Goal: Task Accomplishment & Management: Manage account settings

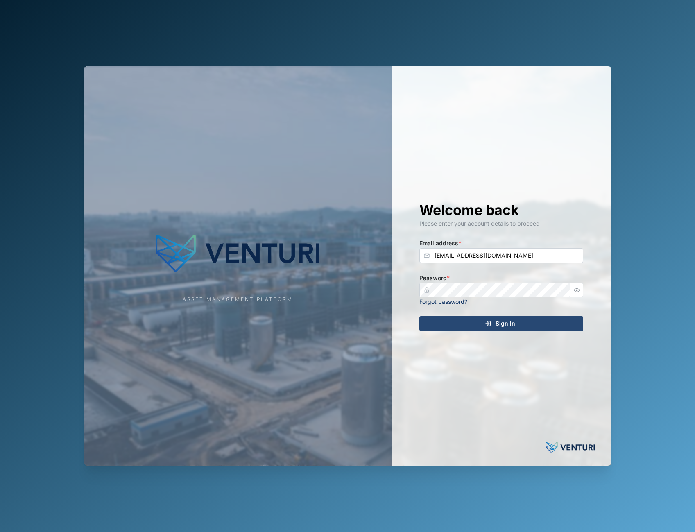
drag, startPoint x: 0, startPoint y: 0, endPoint x: 498, endPoint y: 330, distance: 596.9
click at [498, 330] on span "Sign In" at bounding box center [505, 323] width 20 height 14
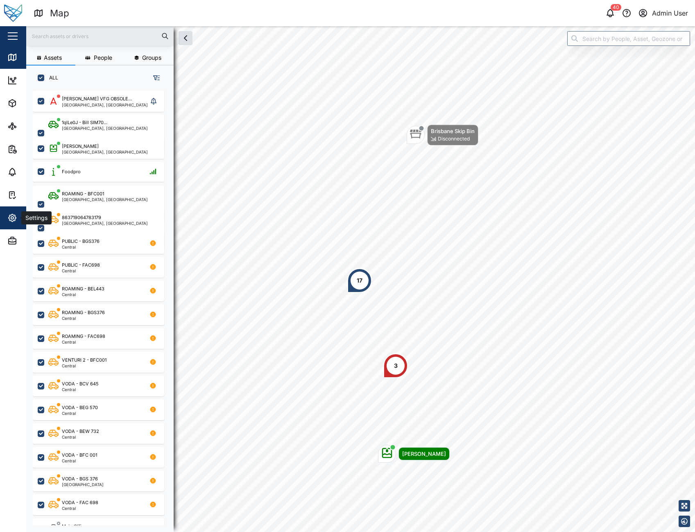
click at [6, 227] on button "Settings" at bounding box center [53, 217] width 106 height 23
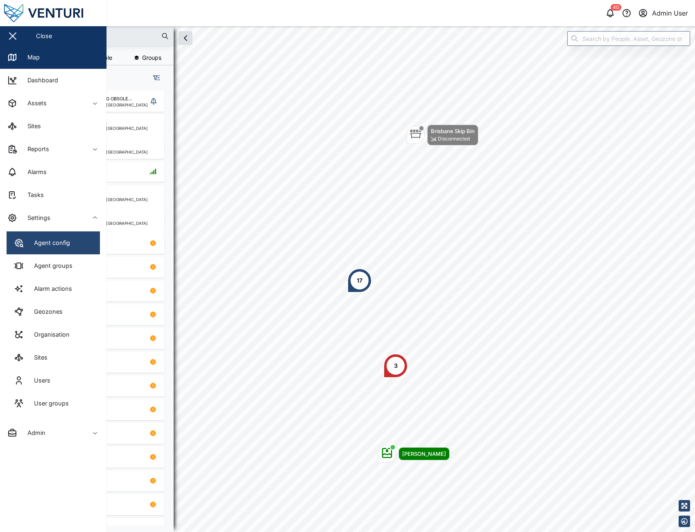
click at [41, 248] on link "Agent config" at bounding box center [53, 242] width 93 height 23
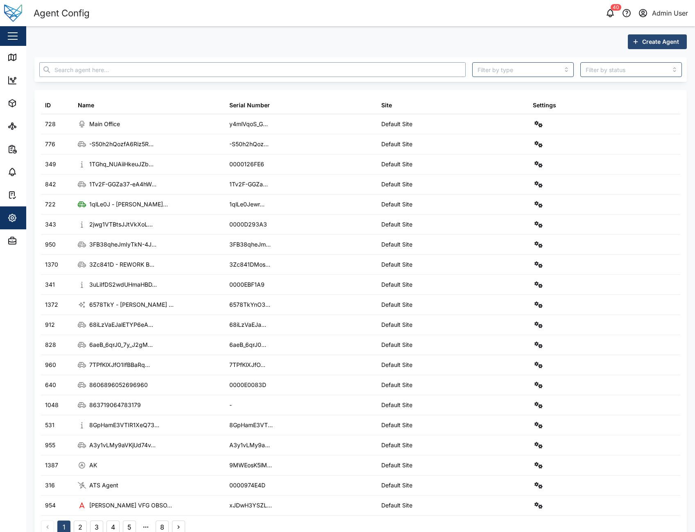
click at [229, 69] on input "text" at bounding box center [252, 69] width 426 height 15
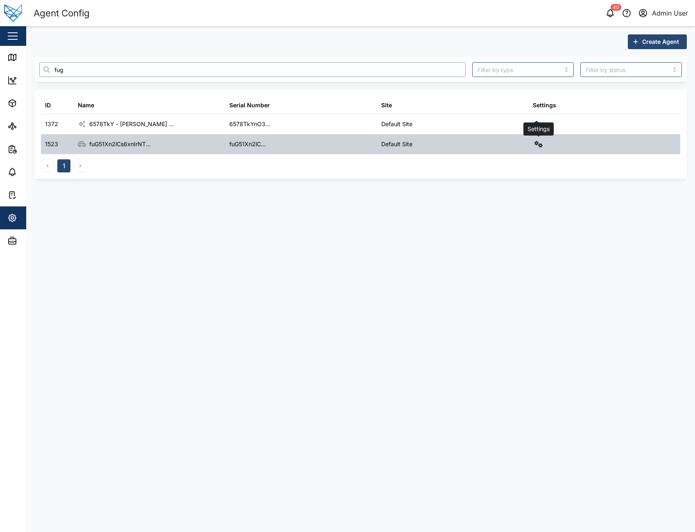
type input "fug"
click at [535, 146] on icon "button" at bounding box center [538, 144] width 8 height 7
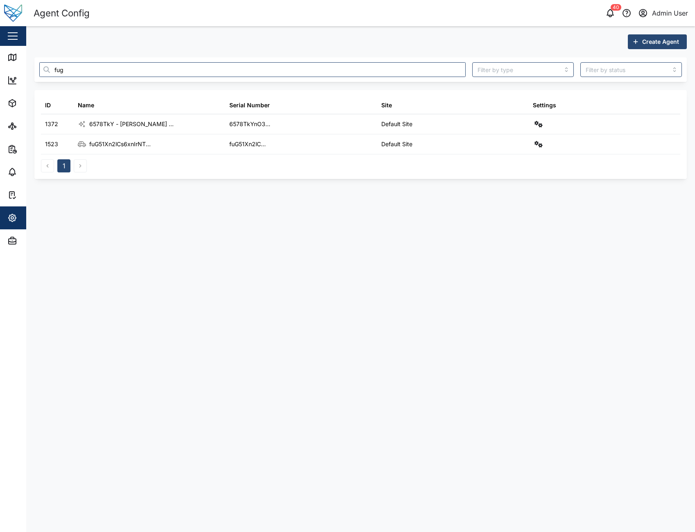
click at [371, 208] on main "Create Agent fug ID Name Serial Number Site Settings 1372 6578TkY - Charlie ...…" at bounding box center [360, 279] width 668 height 506
click at [10, 65] on link "Map" at bounding box center [53, 57] width 106 height 23
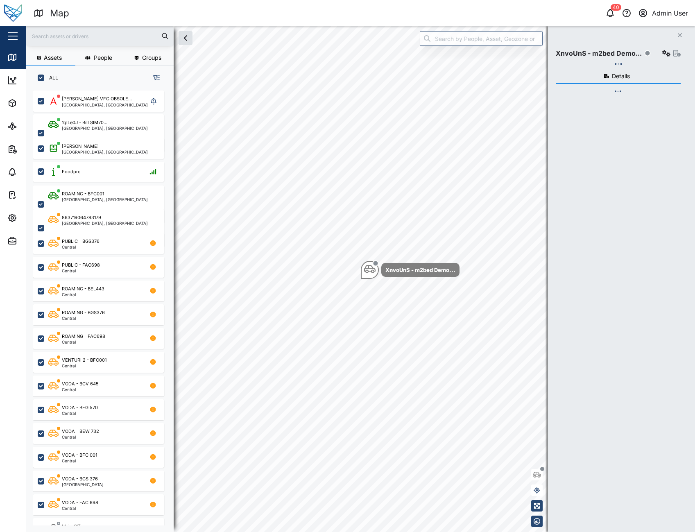
scroll to position [431, 128]
click at [74, 38] on input "text" at bounding box center [100, 36] width 138 height 12
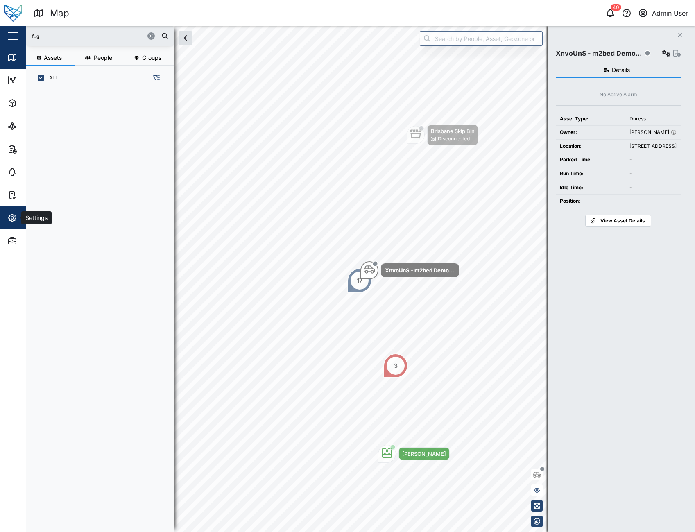
type input "fug"
click at [11, 218] on icon "button" at bounding box center [12, 218] width 10 height 10
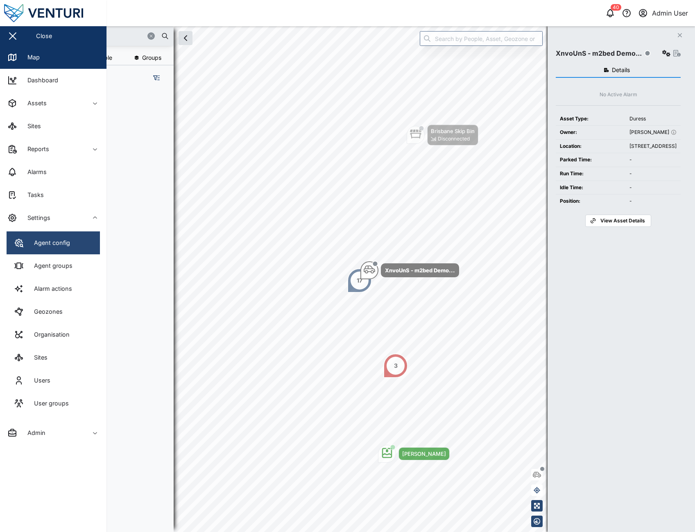
click at [88, 246] on link "Agent config" at bounding box center [53, 242] width 93 height 23
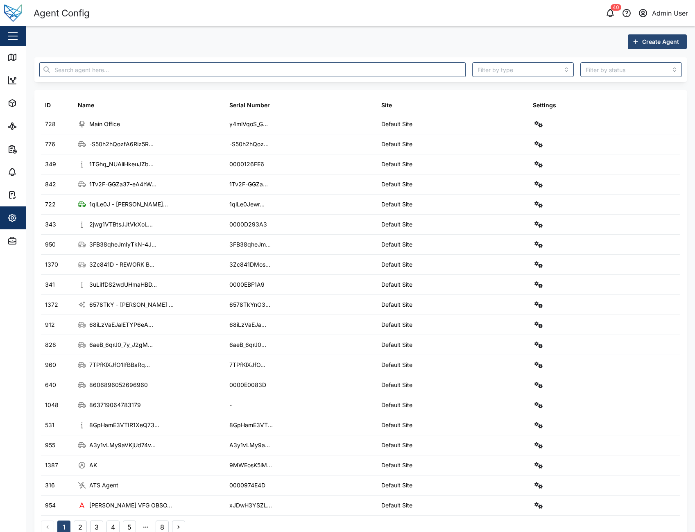
click at [267, 77] on div at bounding box center [252, 69] width 433 height 21
click at [269, 72] on input "text" at bounding box center [252, 69] width 426 height 15
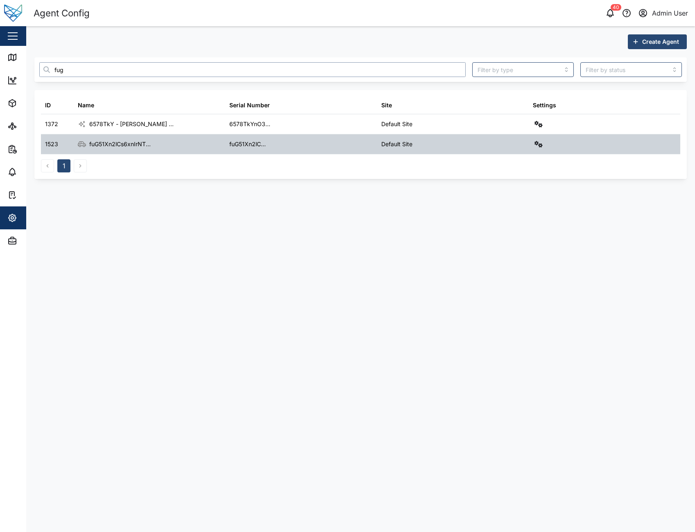
type input "fug"
click at [533, 145] on button "button" at bounding box center [538, 143] width 11 height 11
click at [487, 166] on div "Configure" at bounding box center [508, 163] width 57 height 9
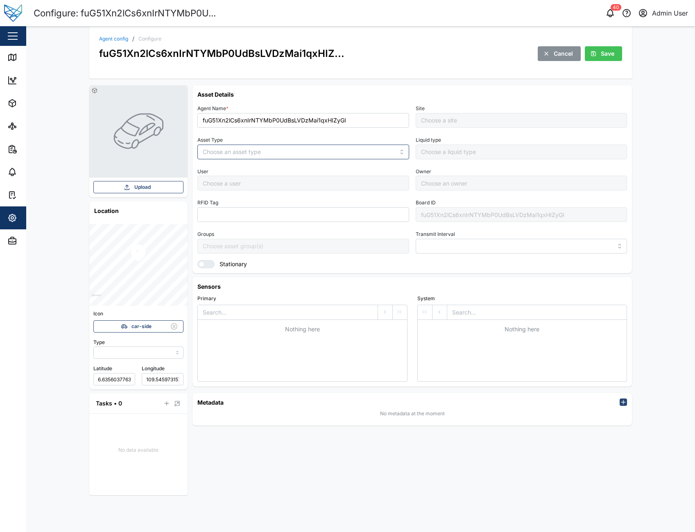
type input "MANUAL"
type input "VEHICLE"
type input "5 minutes"
type input "Default Site"
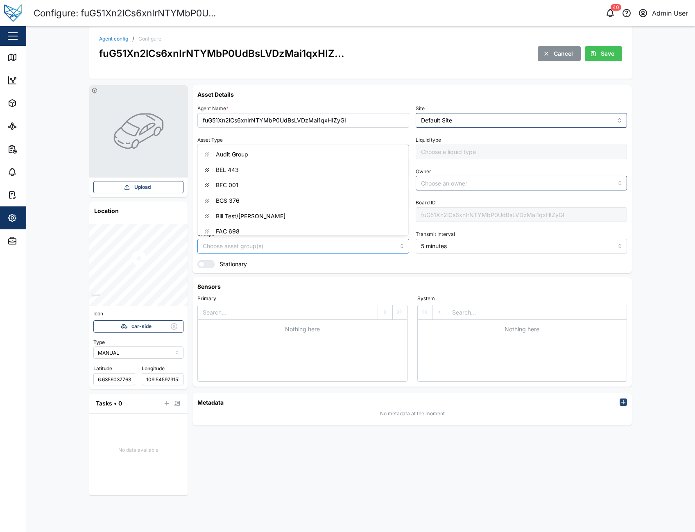
click at [294, 247] on input "Groups" at bounding box center [273, 246] width 141 height 7
click at [514, 120] on input "Default Site" at bounding box center [521, 120] width 212 height 15
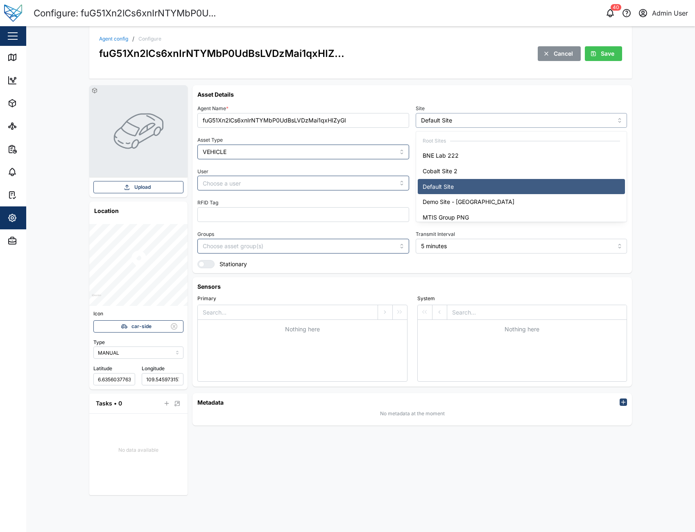
click at [514, 120] on input "Default Site" at bounding box center [521, 120] width 212 height 15
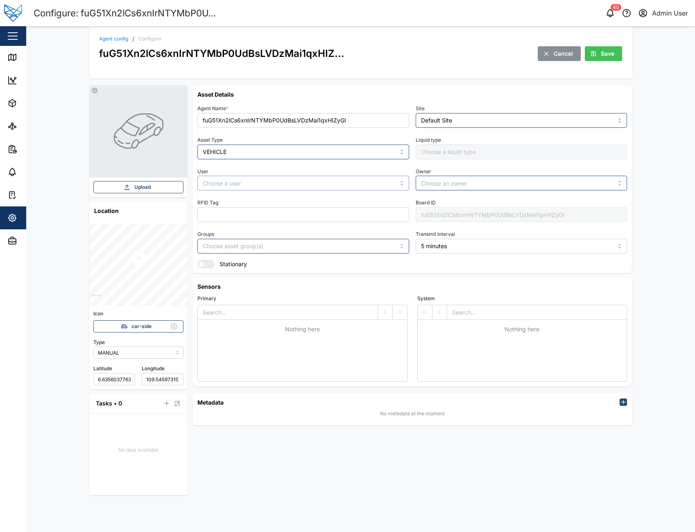
click at [328, 184] on input "User" at bounding box center [303, 183] width 212 height 15
click at [323, 187] on input "User" at bounding box center [303, 183] width 212 height 15
click at [551, 124] on input "Default Site" at bounding box center [521, 120] width 212 height 15
click at [343, 151] on input "VEHICLE" at bounding box center [303, 151] width 212 height 15
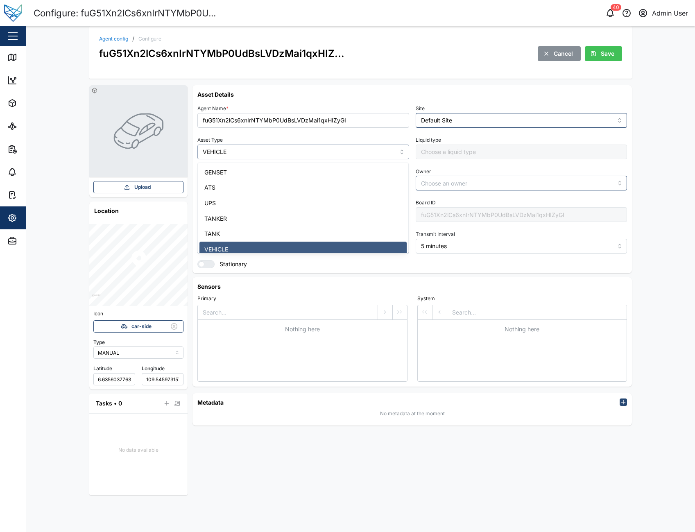
scroll to position [6, 0]
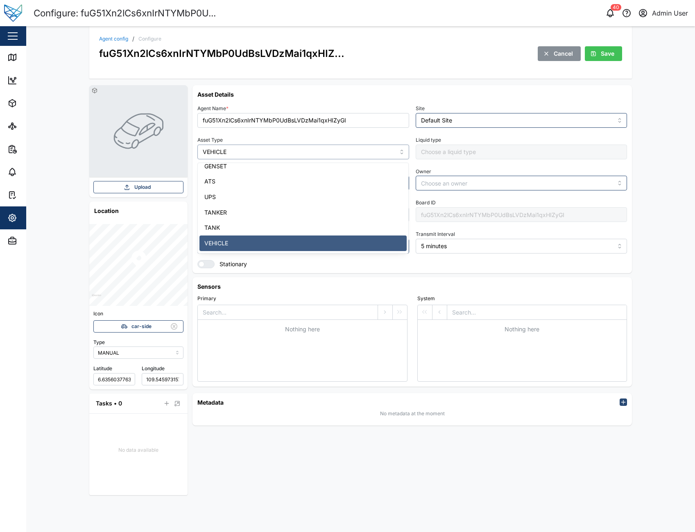
click at [343, 151] on input "VEHICLE" at bounding box center [303, 151] width 212 height 15
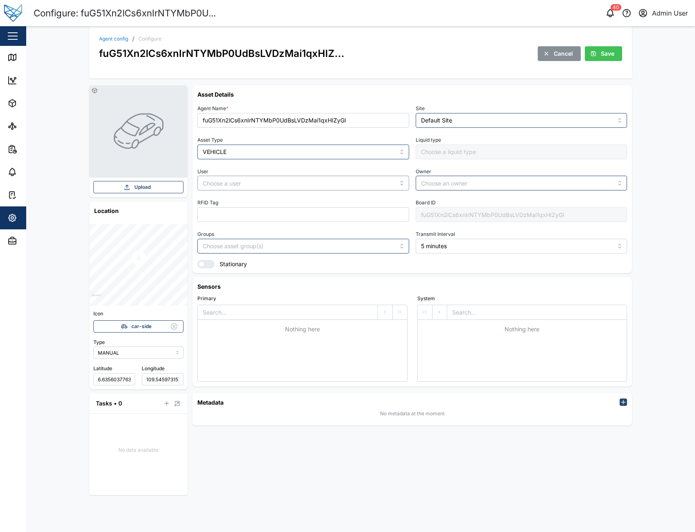
click at [391, 181] on input "User" at bounding box center [303, 183] width 212 height 15
click at [401, 183] on input "User" at bounding box center [303, 183] width 212 height 15
click at [385, 247] on div at bounding box center [303, 246] width 212 height 15
click at [342, 285] on h6 "Sensors" at bounding box center [412, 286] width 430 height 9
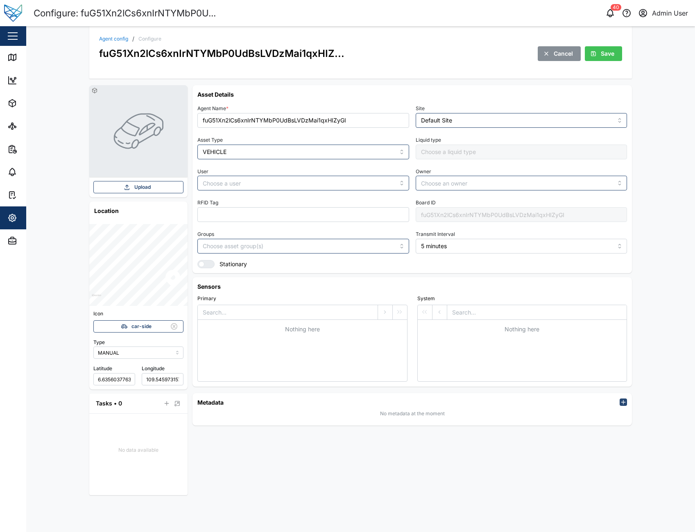
click at [174, 224] on div at bounding box center [138, 224] width 98 height 0
type input "-31.06147109480267"
type input "149.4882609008061"
click at [168, 224] on div at bounding box center [138, 224] width 98 height 0
type input "-28.387451702849496"
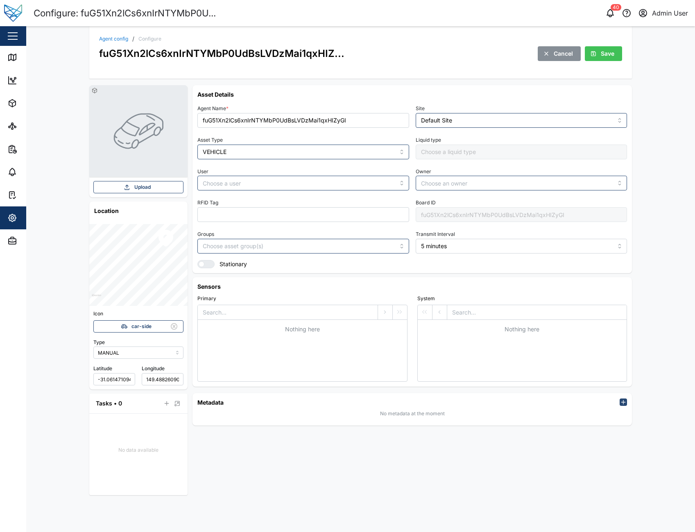
type input "152.75820485425004"
click at [141, 224] on div at bounding box center [138, 224] width 98 height 0
type input "-27.611279676315775"
type input "153.139779505991"
click at [170, 224] on div at bounding box center [138, 224] width 98 height 0
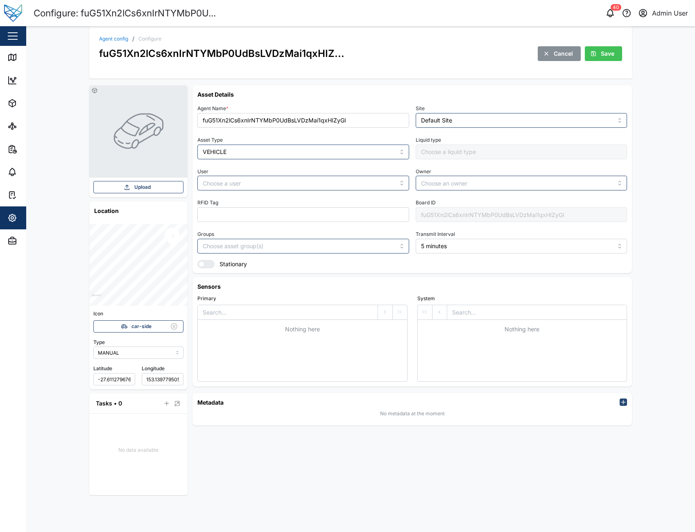
type input "-27.492159101218682"
type input "153.11742106042124"
click at [142, 224] on div at bounding box center [138, 224] width 98 height 0
type input "-27.45676335194144"
type input "153.10810504047407"
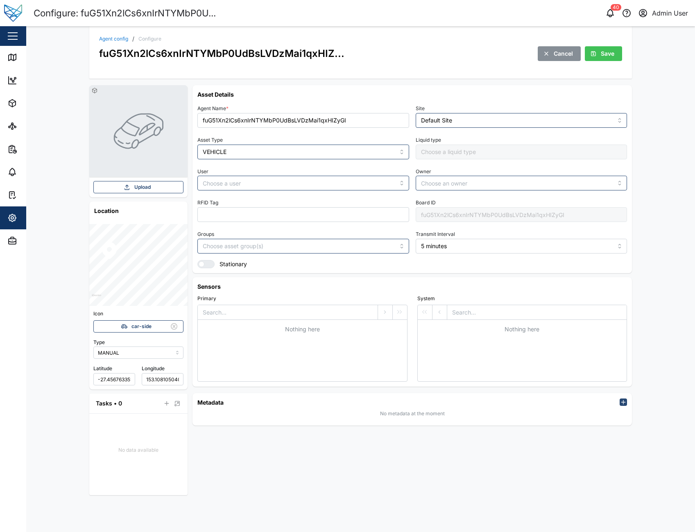
click at [112, 224] on div at bounding box center [138, 224] width 98 height 0
type input "-27.45398904596096"
type input "153.10480126361279"
click at [302, 147] on input "VEHICLE" at bounding box center [303, 151] width 212 height 15
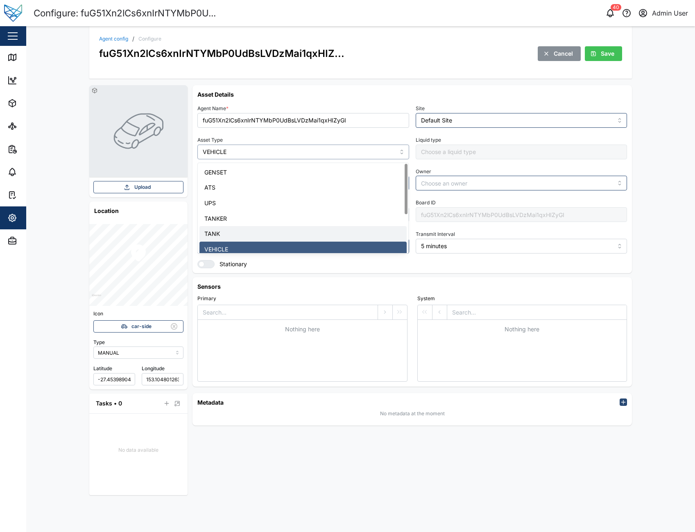
type input "TANK"
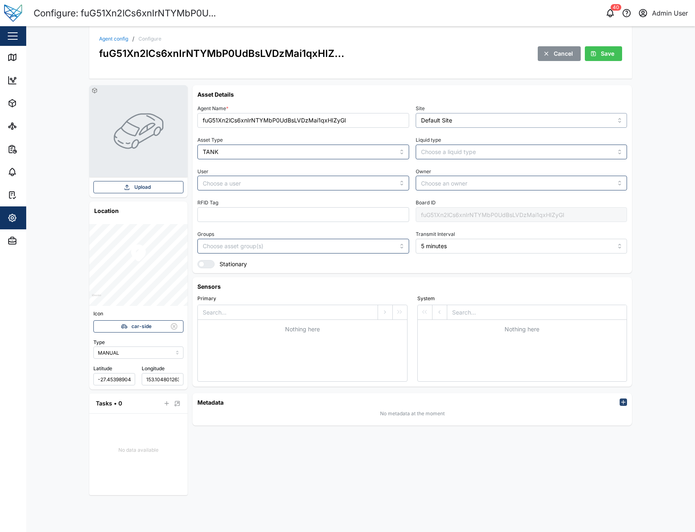
click at [431, 121] on input "Default Site" at bounding box center [521, 120] width 212 height 15
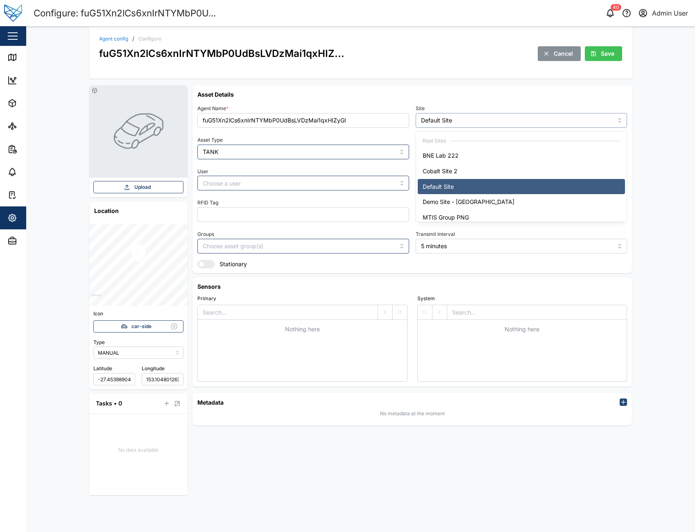
click at [431, 121] on input "Default Site" at bounding box center [521, 120] width 212 height 15
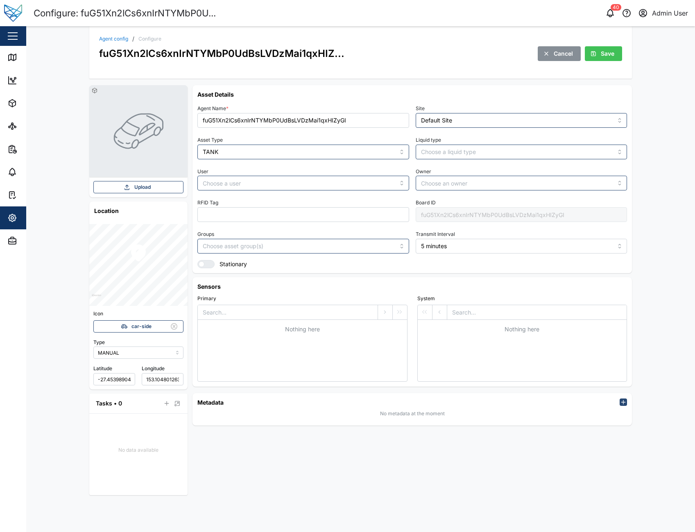
click at [596, 54] on icon "button" at bounding box center [593, 53] width 5 height 5
click at [18, 55] on div "Map" at bounding box center [23, 57] width 32 height 10
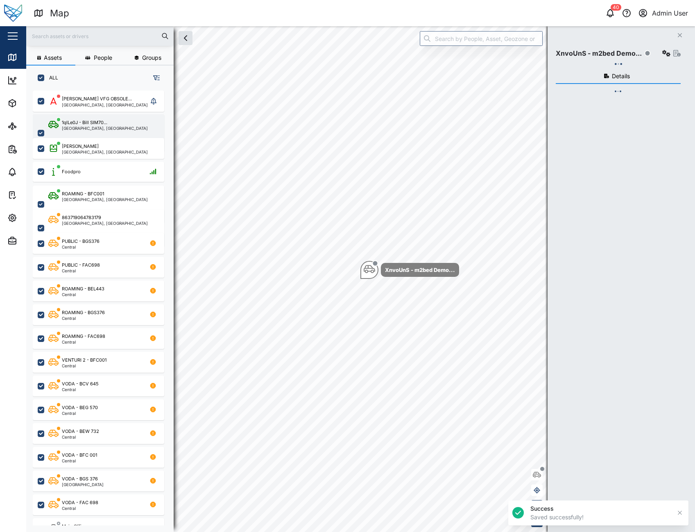
scroll to position [431, 128]
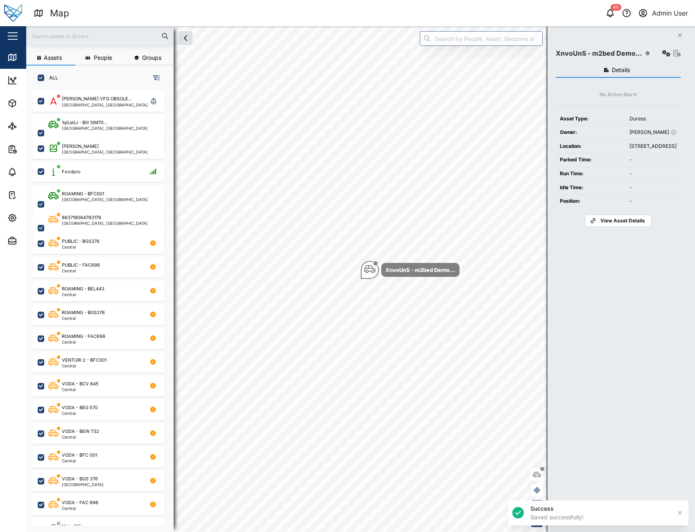
click at [92, 33] on input "text" at bounding box center [100, 36] width 138 height 12
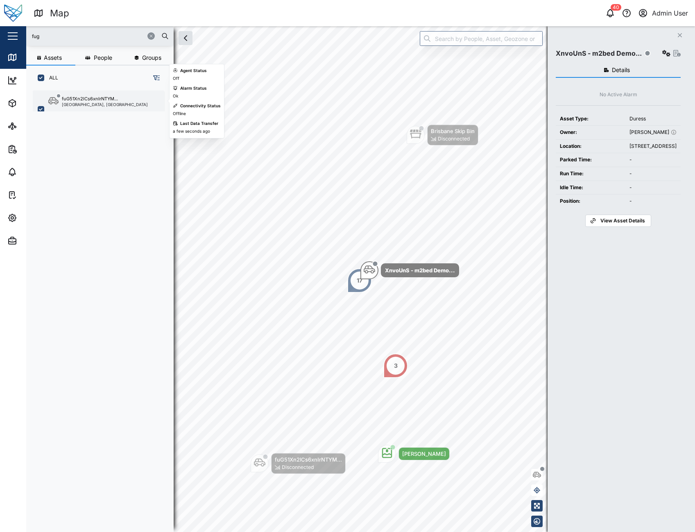
type input "fug"
click at [108, 100] on div "fuG51Xn2lCs6xnIrNTYM..." at bounding box center [90, 98] width 56 height 7
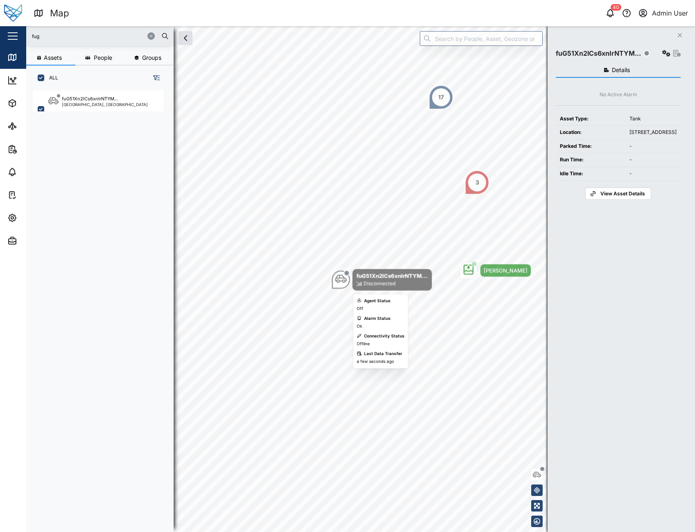
drag, startPoint x: 369, startPoint y: 267, endPoint x: 331, endPoint y: 284, distance: 41.8
click at [335, 284] on icon "Map marker" at bounding box center [340, 278] width 11 height 11
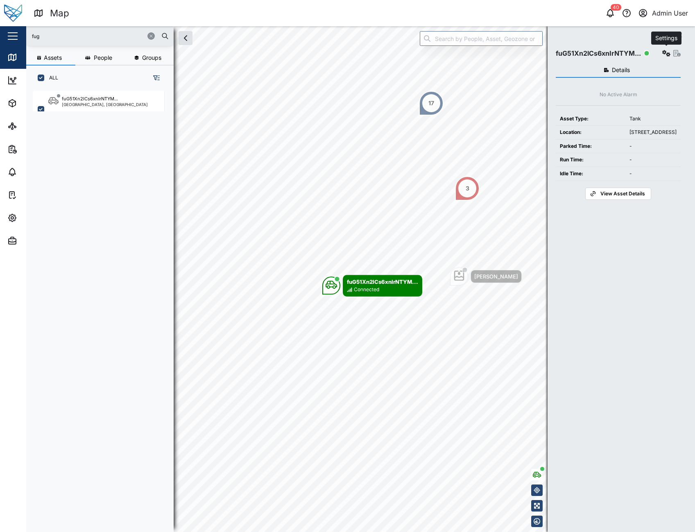
click at [664, 51] on icon "button" at bounding box center [666, 53] width 8 height 7
click at [151, 39] on button "button" at bounding box center [150, 35] width 7 height 7
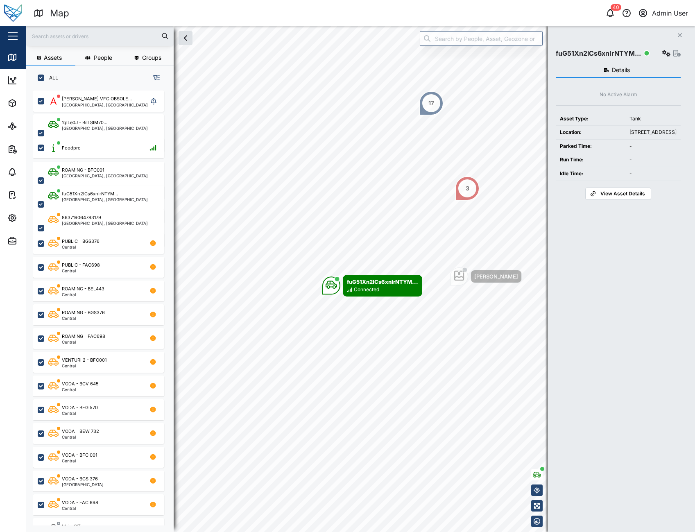
click at [90, 43] on div at bounding box center [99, 36] width 147 height 20
click at [99, 36] on input "text" at bounding box center [100, 36] width 138 height 12
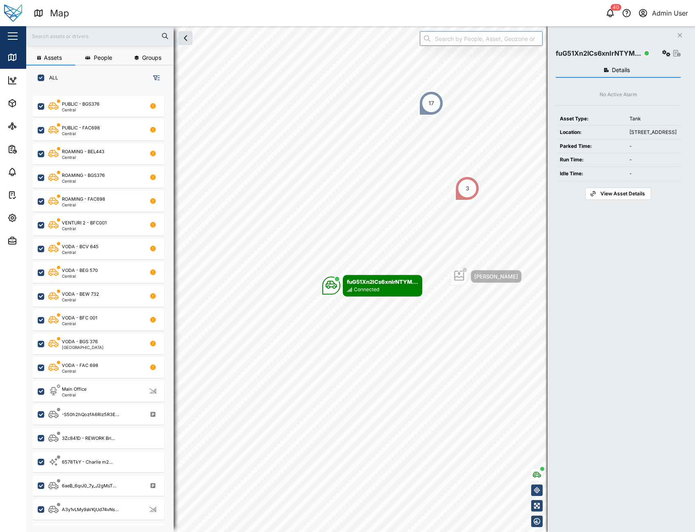
scroll to position [164, 0]
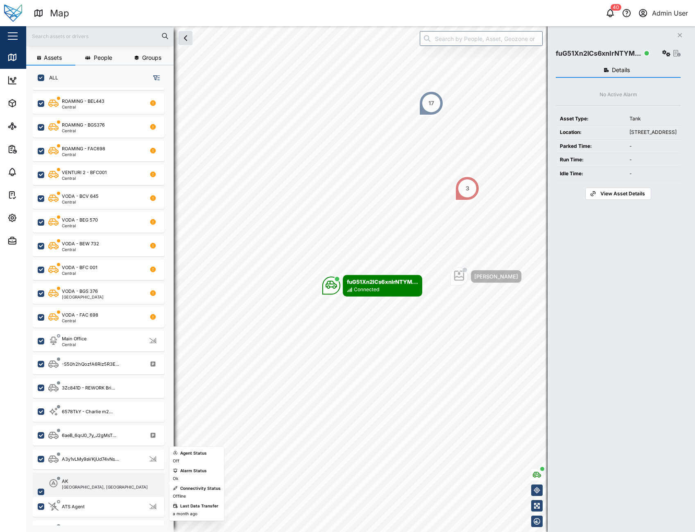
click at [70, 481] on div "AK" at bounding box center [105, 481] width 86 height 7
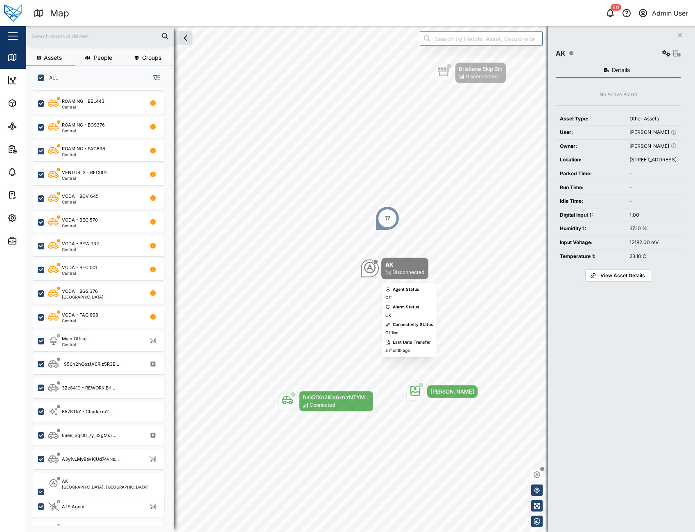
click at [372, 270] on icon "Map marker" at bounding box center [369, 267] width 11 height 11
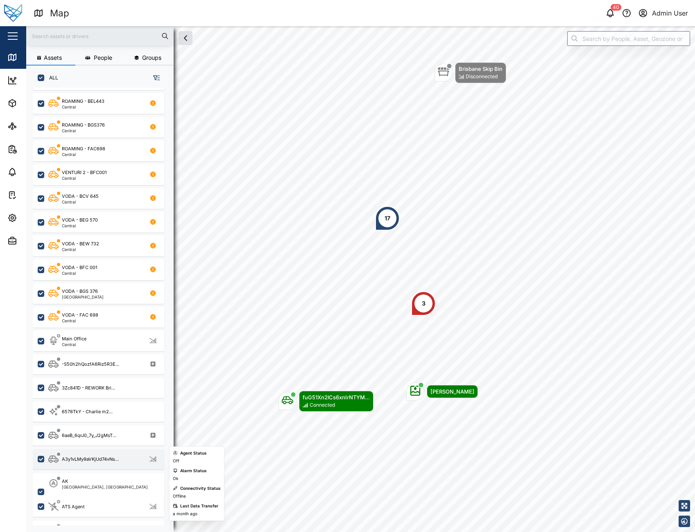
drag, startPoint x: 78, startPoint y: 480, endPoint x: 95, endPoint y: 467, distance: 20.7
click at [80, 480] on div "AK" at bounding box center [105, 481] width 86 height 7
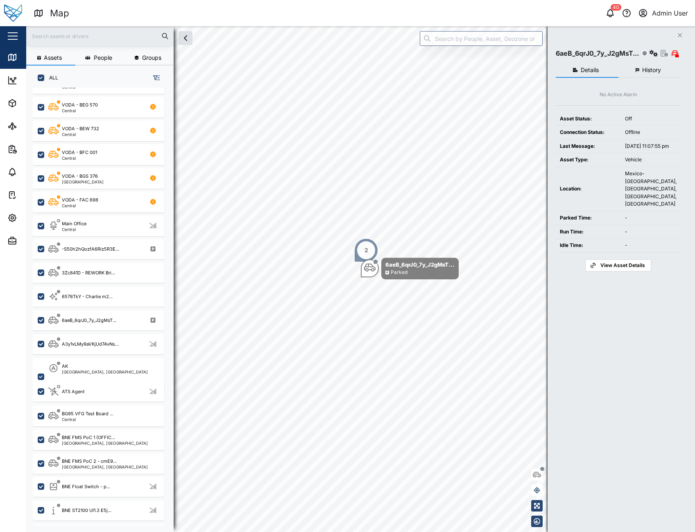
scroll to position [327, 0]
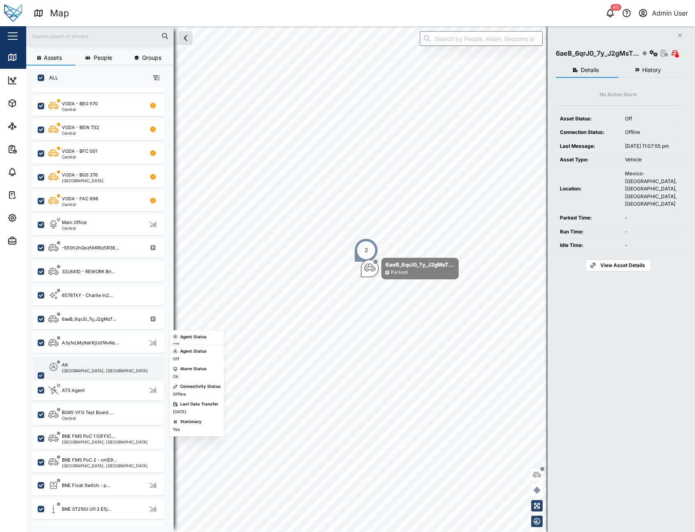
click at [103, 368] on div "AK" at bounding box center [105, 364] width 86 height 7
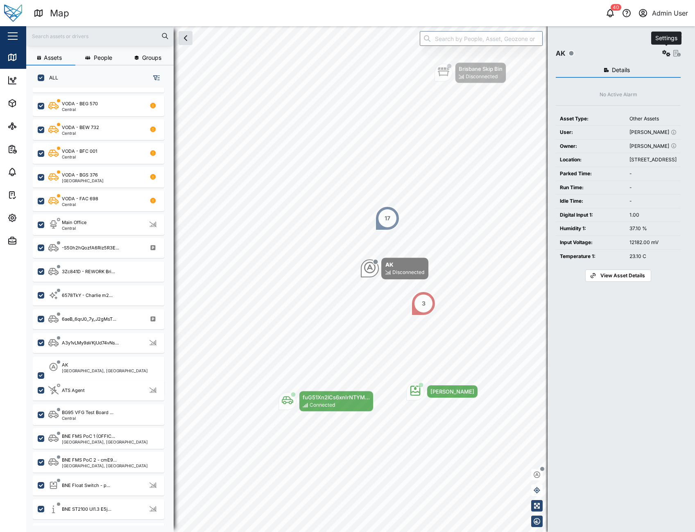
click at [664, 48] on button "button" at bounding box center [665, 52] width 11 height 11
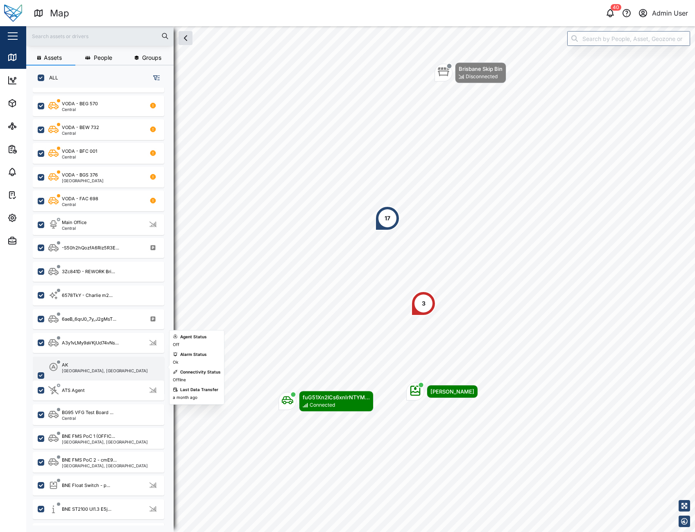
click at [116, 361] on div "AK Brisbane, Queensland" at bounding box center [103, 375] width 111 height 28
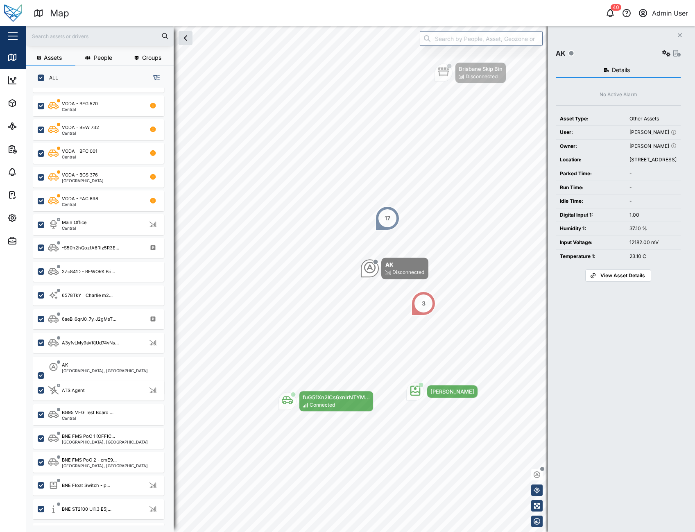
click at [604, 281] on span "View Asset Details" at bounding box center [622, 275] width 45 height 11
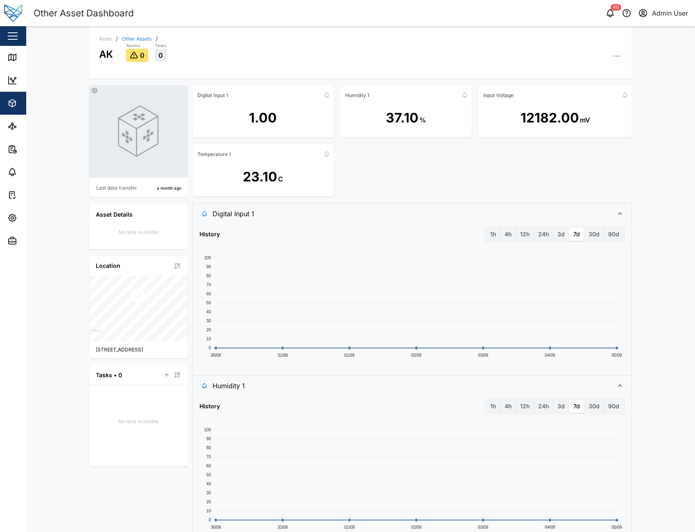
click at [276, 113] on div "1.00" at bounding box center [262, 118] width 141 height 33
click at [616, 58] on icon "button" at bounding box center [616, 56] width 8 height 8
click at [602, 110] on link "Sensors" at bounding box center [579, 114] width 79 height 14
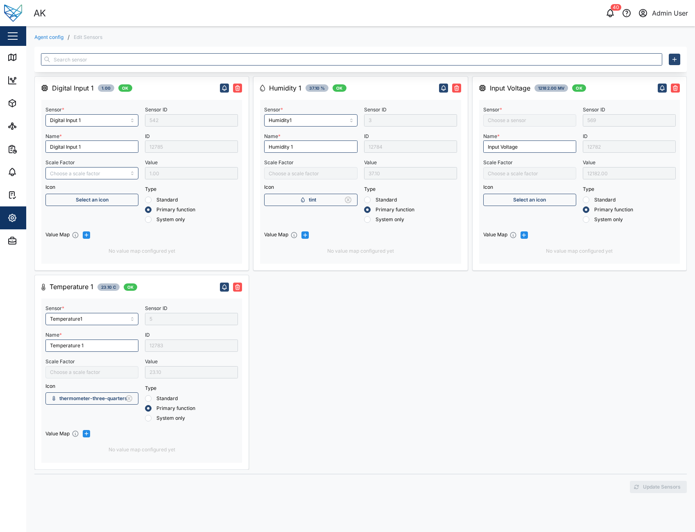
type input "divide by 10"
type input "Input Voltage"
type input "divide by 10"
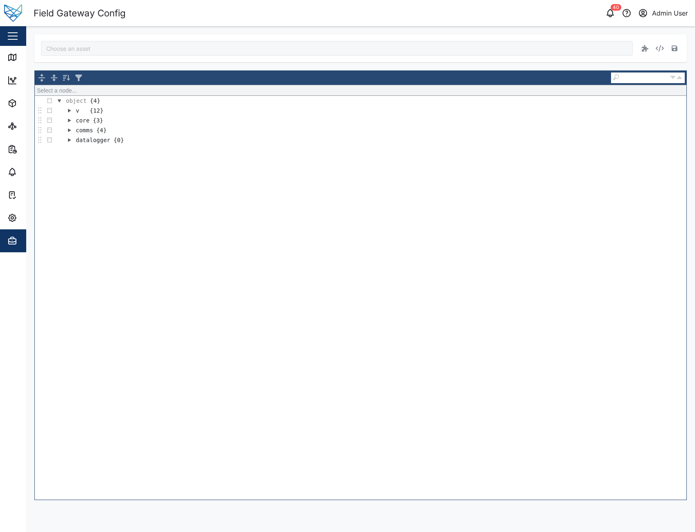
type input "fuG51Xn2lCs6xnIrNTYMbP0UdBsLVDzMai1qxHIZyGI"
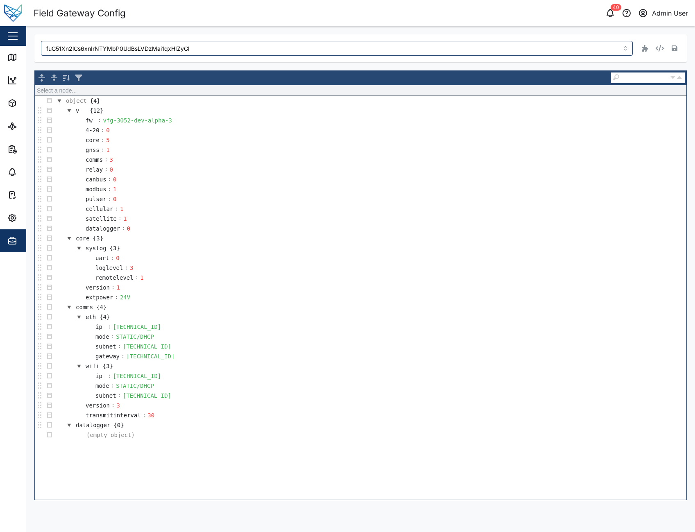
click at [549, 19] on div "Field Gateway Config 40 Admin User" at bounding box center [364, 13] width 661 height 14
click at [658, 50] on icon "button" at bounding box center [659, 48] width 8 height 7
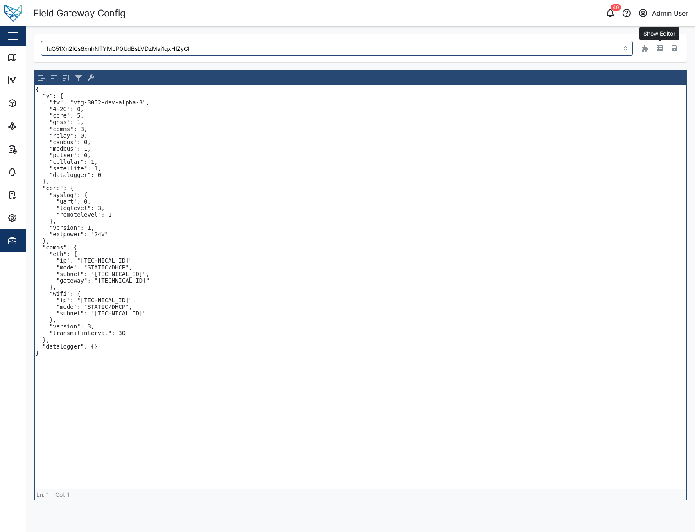
click at [658, 50] on icon "button" at bounding box center [659, 48] width 7 height 6
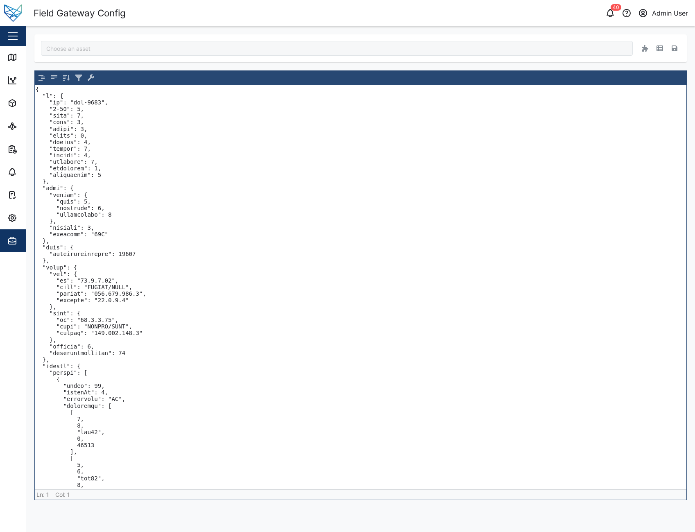
type input "AK"
